Goal: Navigation & Orientation: Find specific page/section

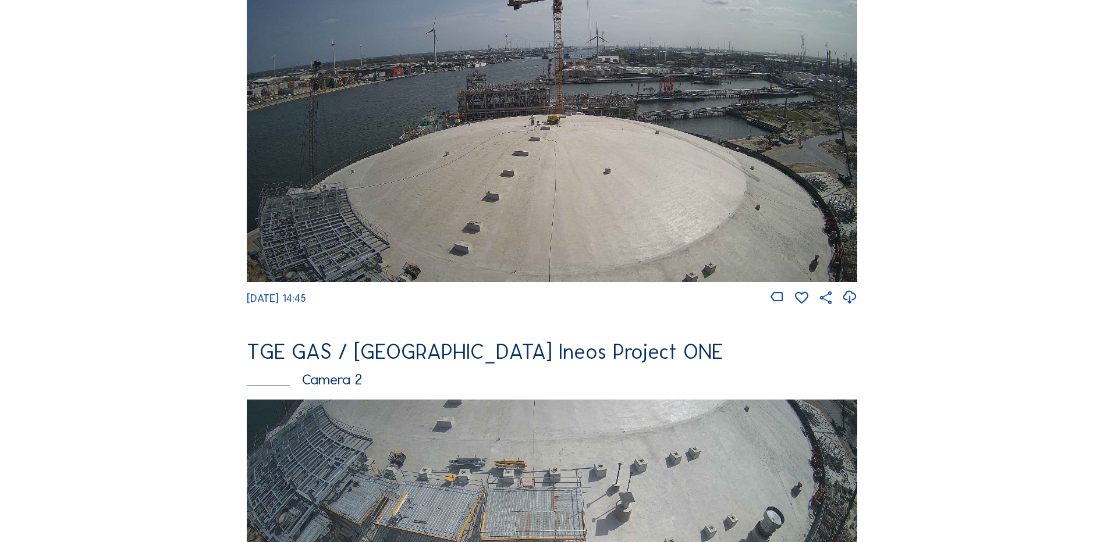
scroll to position [291, 0]
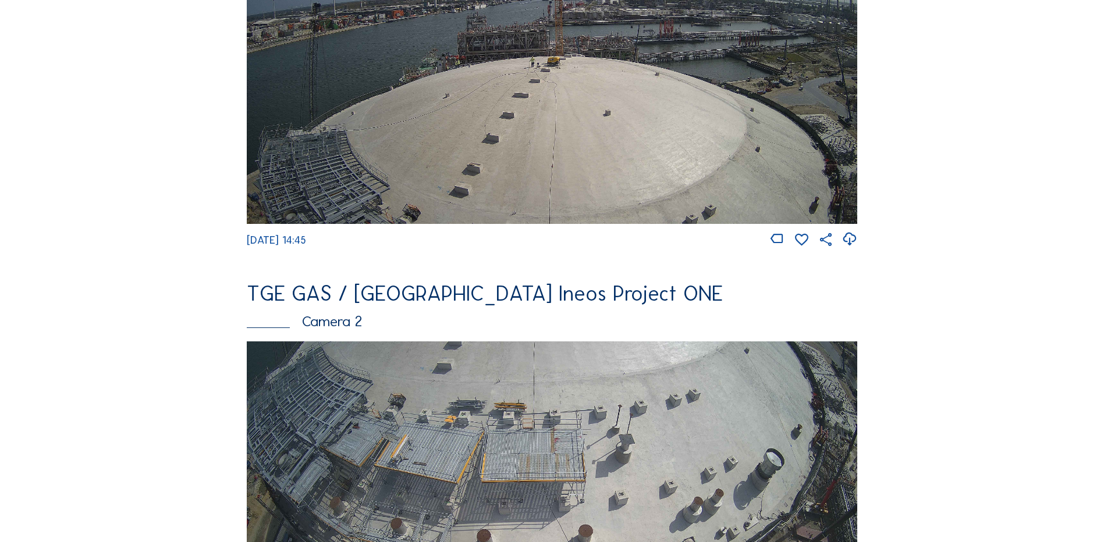
click at [397, 134] on img at bounding box center [552, 51] width 610 height 343
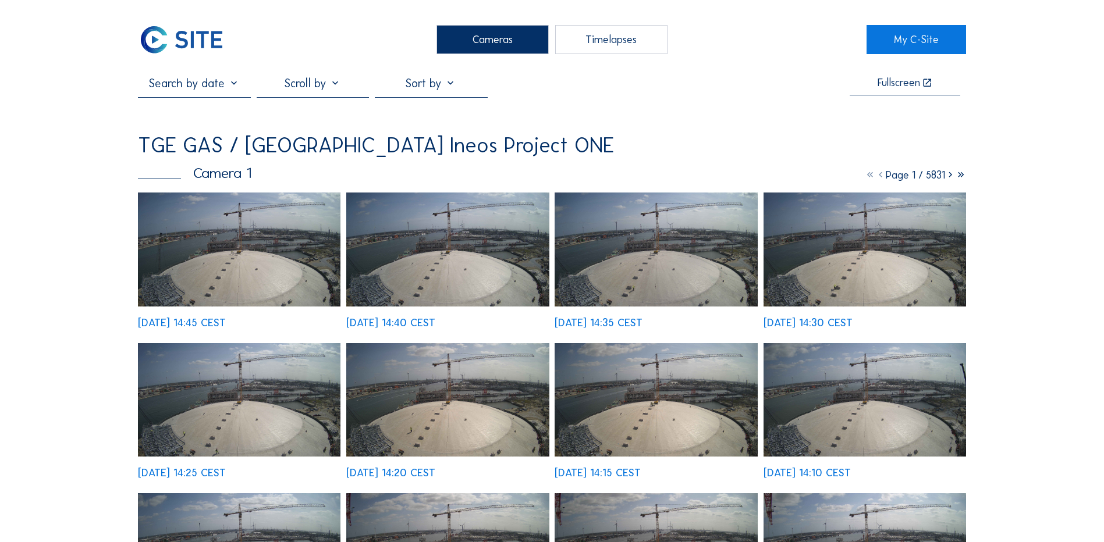
click at [256, 253] on img at bounding box center [239, 250] width 202 height 114
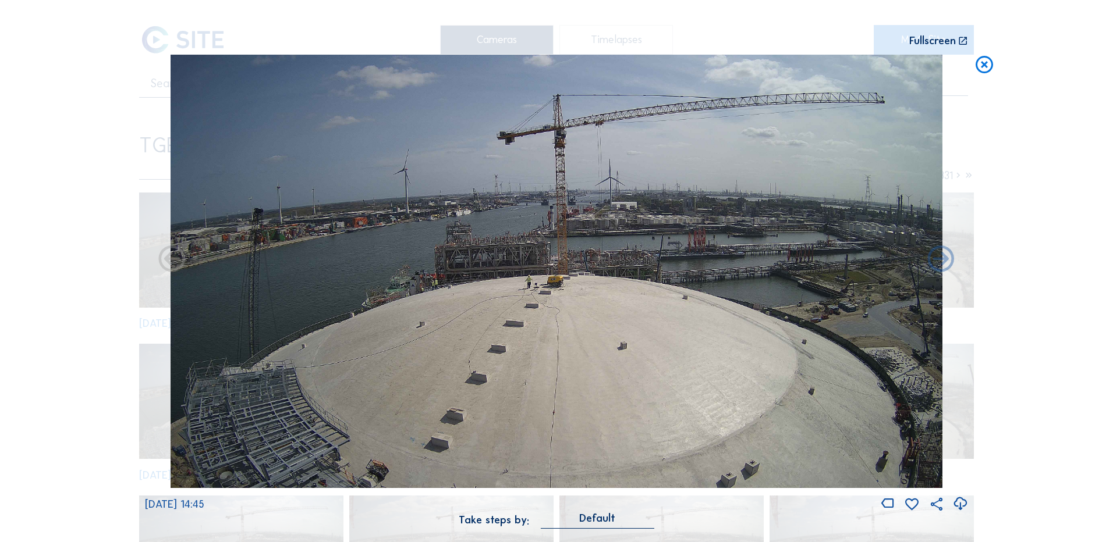
click at [961, 504] on icon at bounding box center [960, 504] width 16 height 19
click at [90, 301] on div "Scroll to travel through time | Press 'Alt' Button + Scroll to Zoom | Click and…" at bounding box center [556, 271] width 1113 height 542
click at [986, 64] on icon at bounding box center [983, 66] width 21 height 22
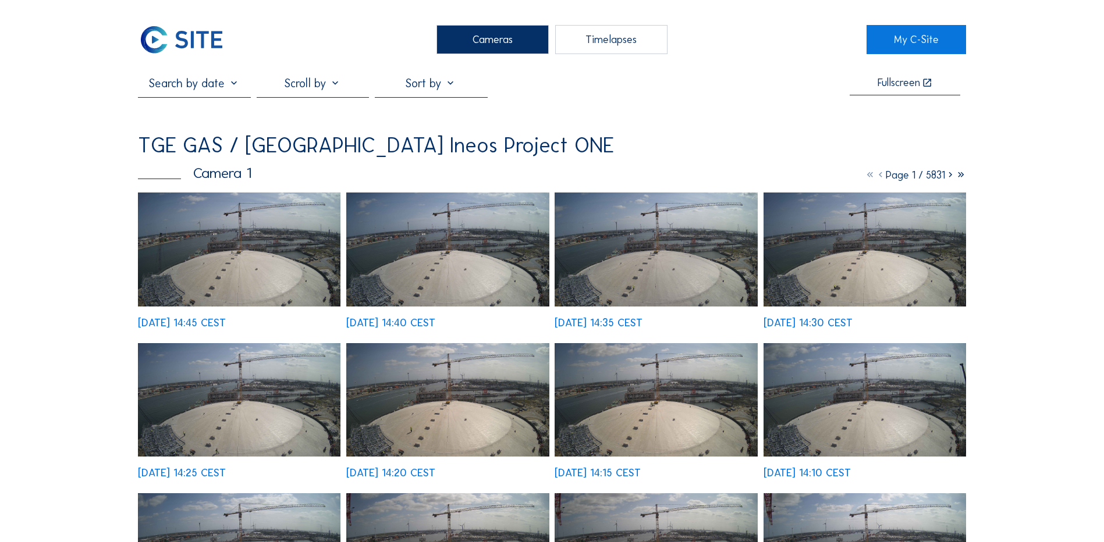
click at [481, 44] on div "Cameras" at bounding box center [492, 39] width 112 height 29
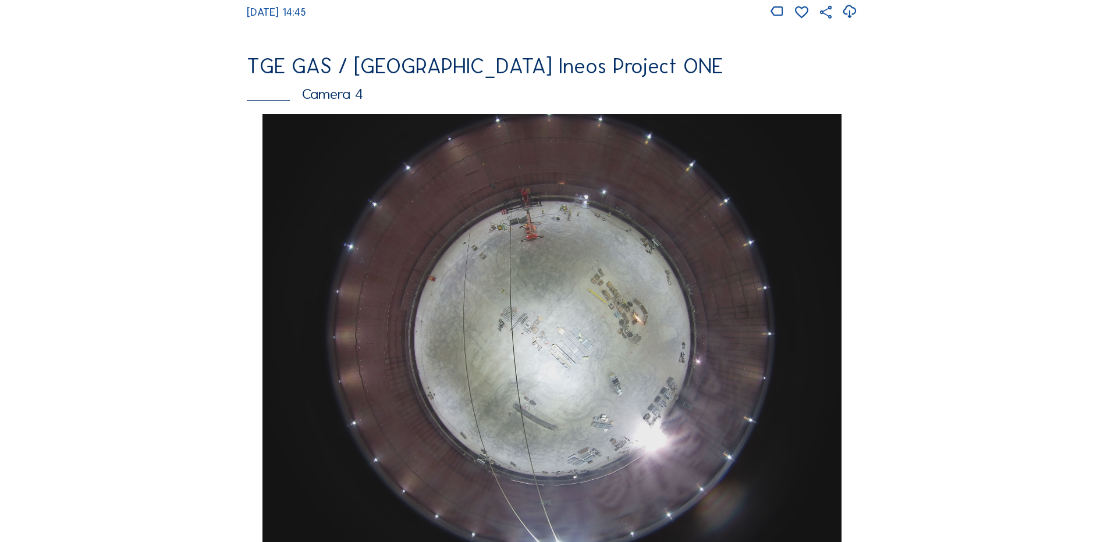
scroll to position [1047, 0]
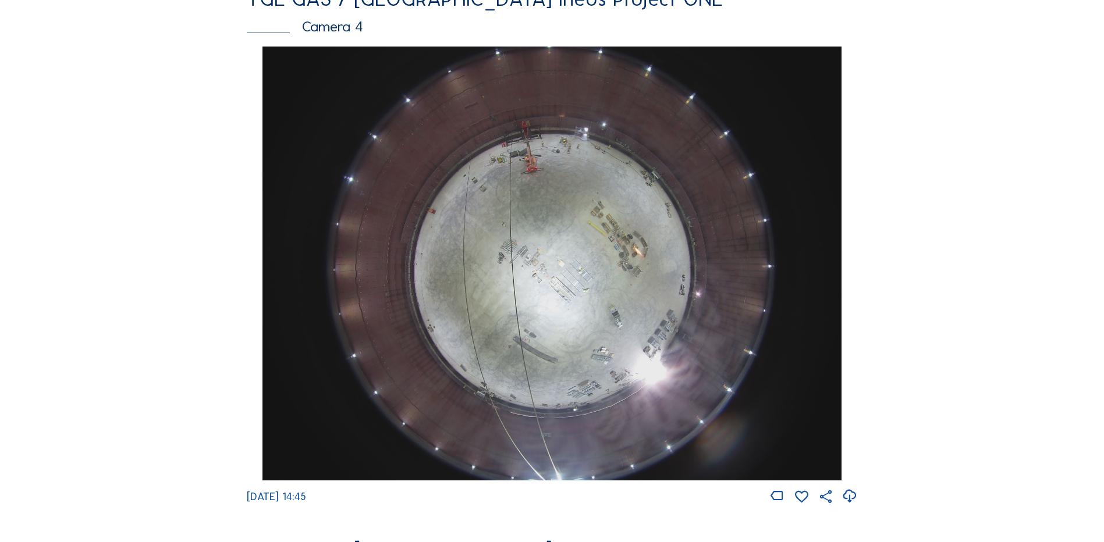
click at [617, 282] on img at bounding box center [551, 264] width 578 height 434
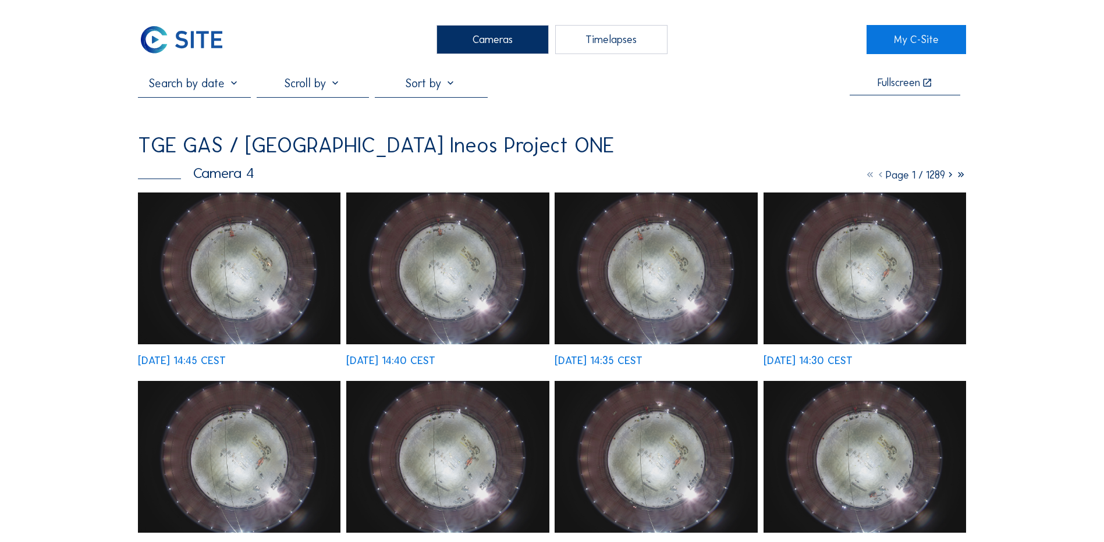
click at [225, 275] on img at bounding box center [239, 269] width 202 height 152
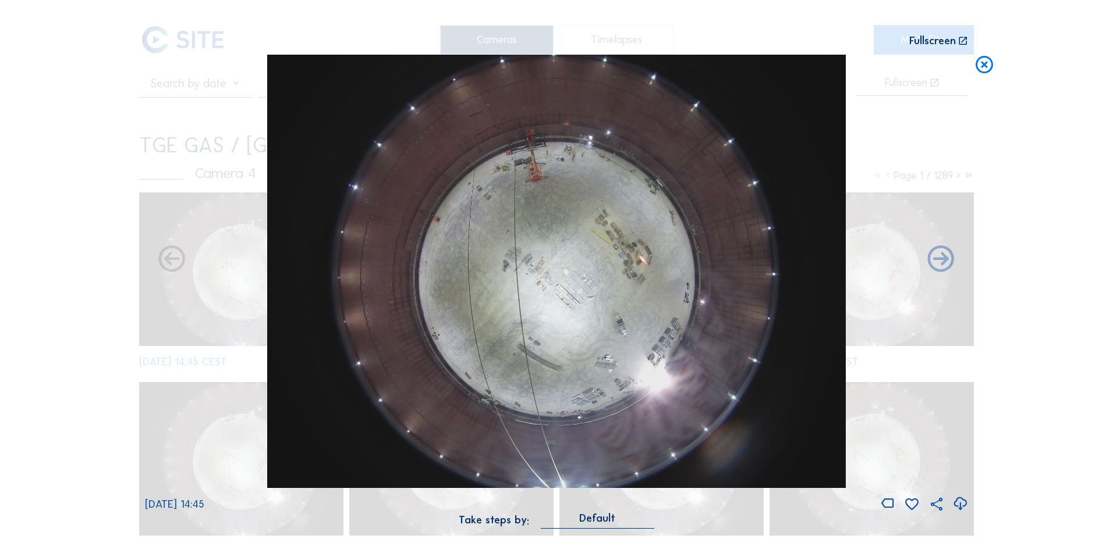
click at [960, 505] on icon at bounding box center [960, 504] width 16 height 19
